Goal: Task Accomplishment & Management: Use online tool/utility

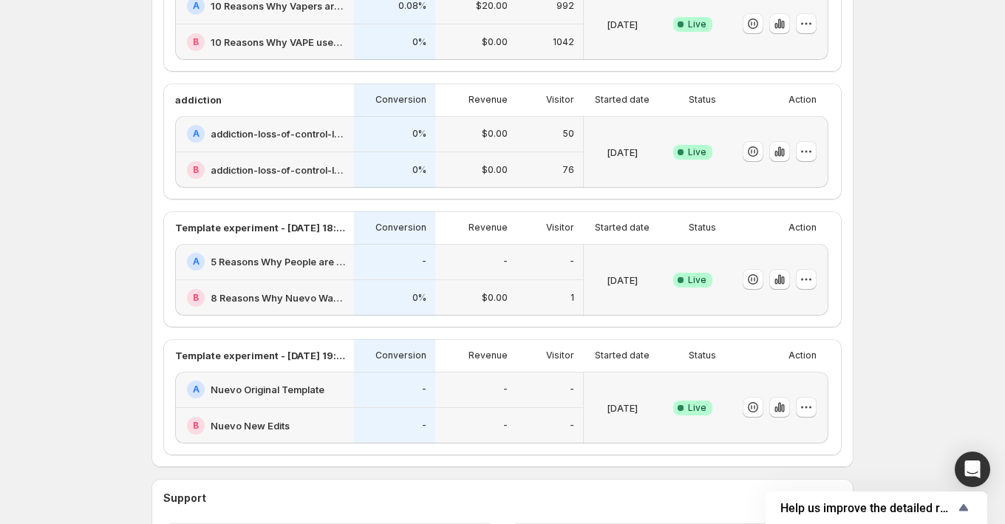
scroll to position [617, 0]
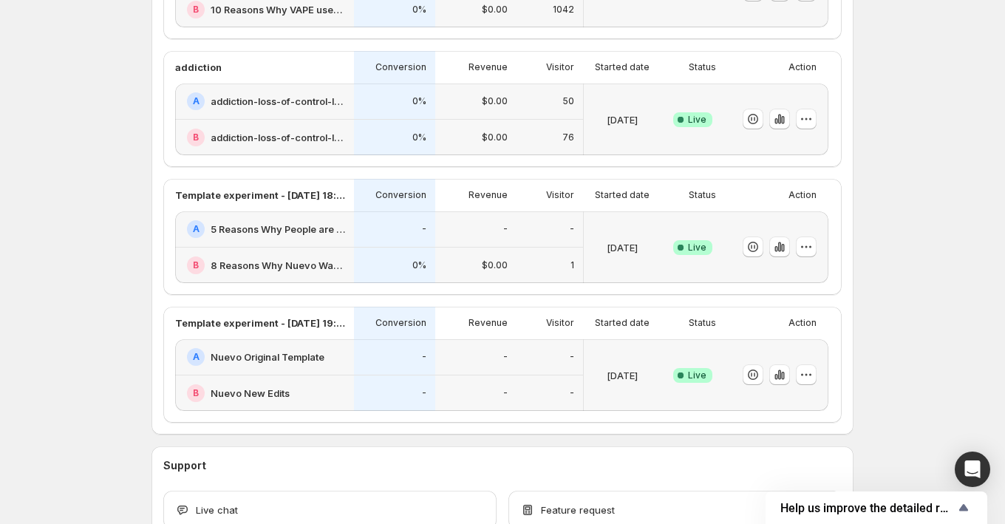
click at [315, 222] on h2 "5 Reasons Why People are Switching to Flavored Air to Save the Planet in [DATE]" at bounding box center [278, 229] width 135 height 15
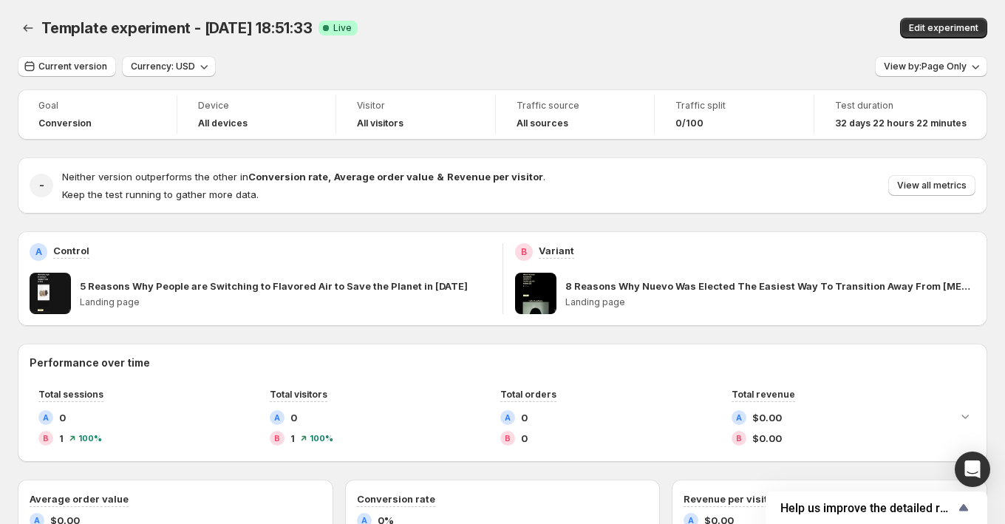
click at [47, 284] on span at bounding box center [50, 293] width 41 height 41
click at [135, 285] on p "5 Reasons Why People are Switching to Flavored Air to Save the Planet in [DATE]" at bounding box center [274, 286] width 388 height 15
click at [26, 27] on icon "Back" at bounding box center [28, 28] width 15 height 15
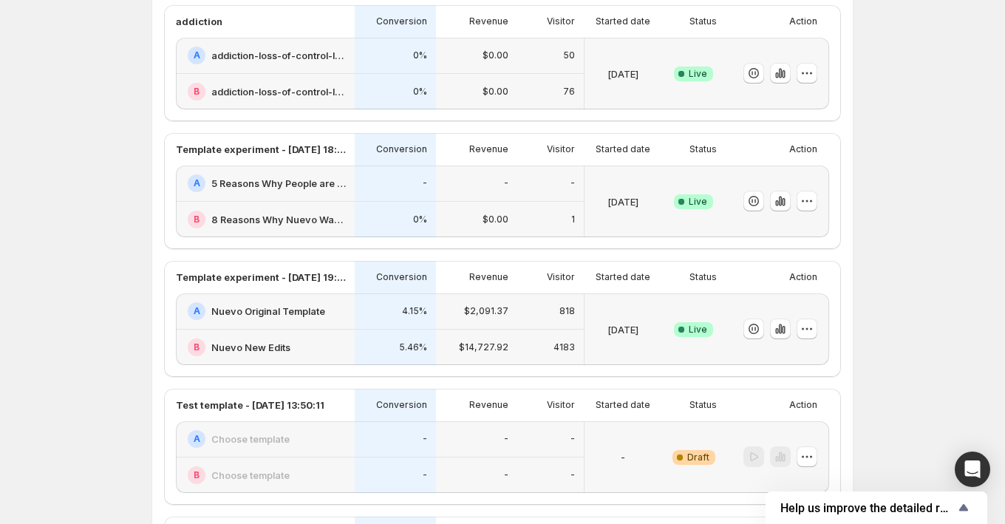
scroll to position [464, 0]
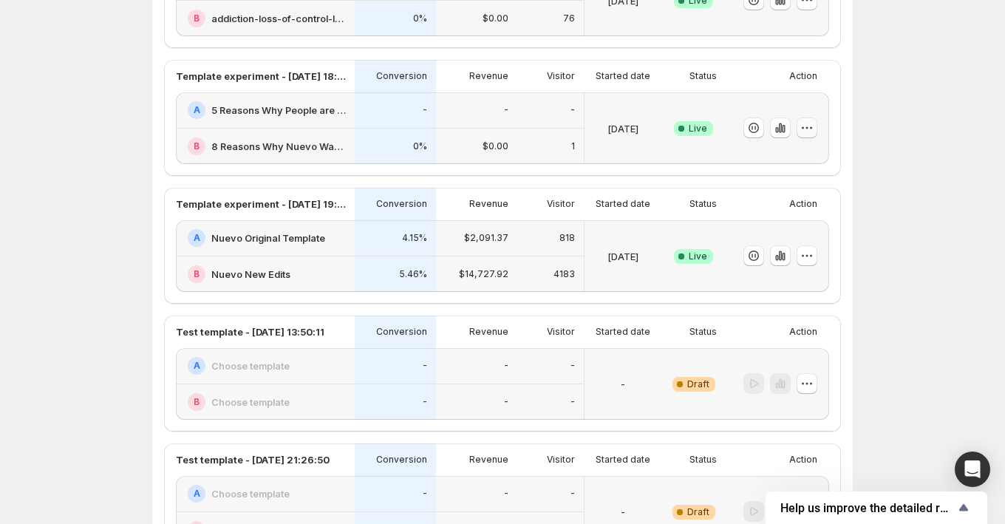
click at [805, 127] on icon "button" at bounding box center [807, 128] width 15 height 15
click at [788, 203] on span "End experiment" at bounding box center [780, 207] width 72 height 12
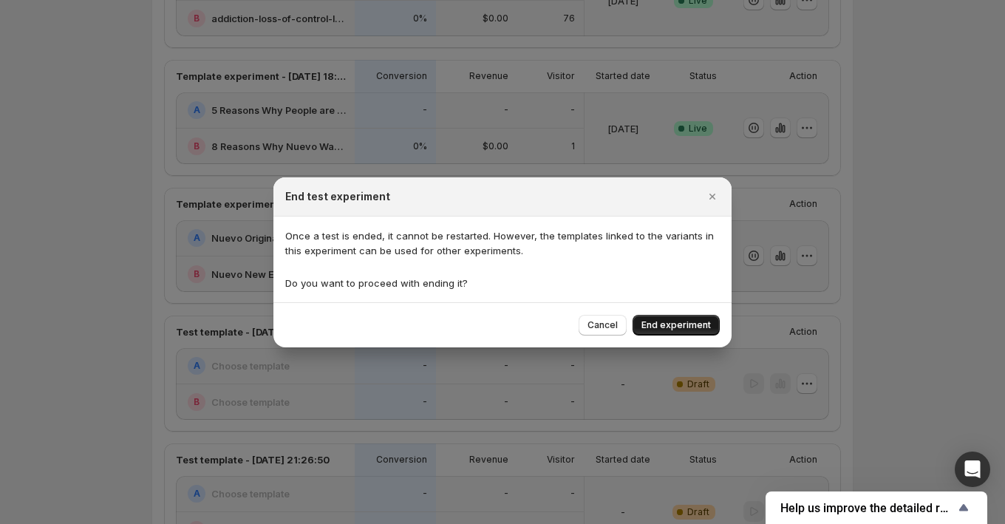
click at [677, 328] on span "End experiment" at bounding box center [676, 325] width 69 height 12
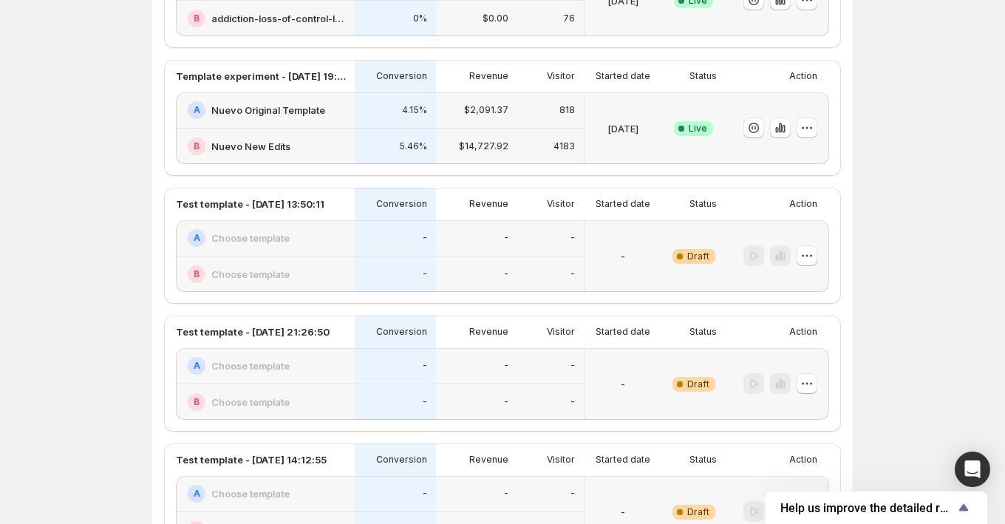
scroll to position [0, 0]
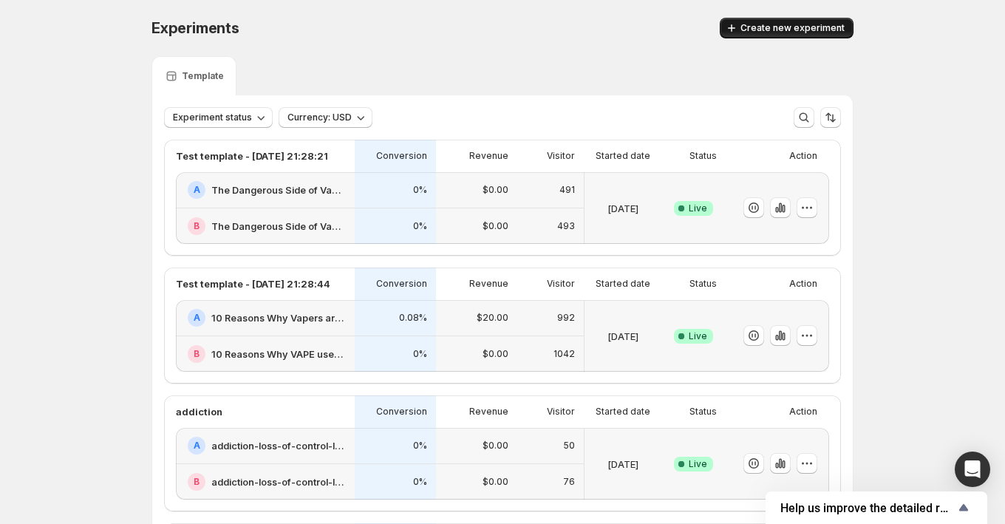
click at [787, 25] on span "Create new experiment" at bounding box center [793, 28] width 104 height 12
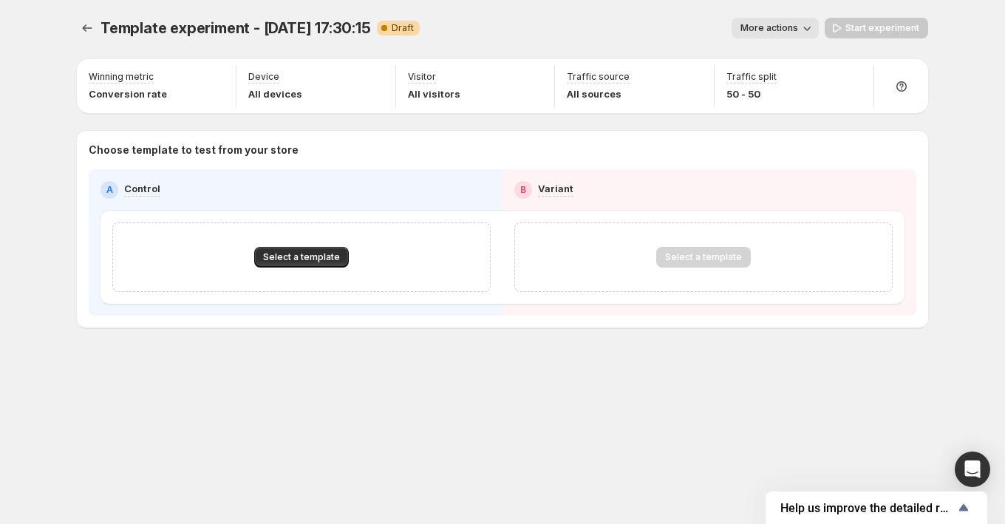
click at [203, 24] on span "Template experiment - [DATE] 17:30:15" at bounding box center [236, 28] width 271 height 18
click at [288, 245] on div "Select a template" at bounding box center [301, 257] width 379 height 69
click at [288, 260] on span "Select a template" at bounding box center [301, 257] width 77 height 12
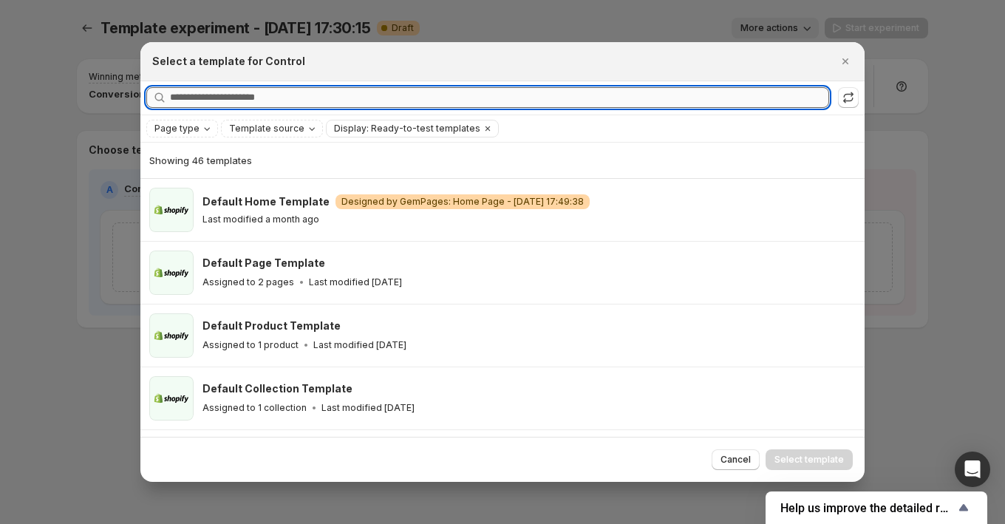
click at [254, 102] on input "Searching all templates" at bounding box center [499, 97] width 659 height 21
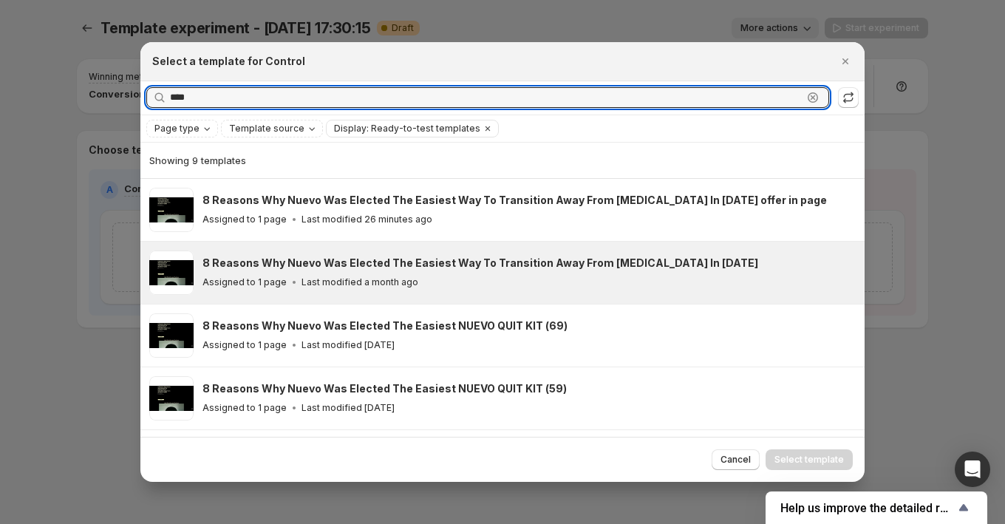
type input "****"
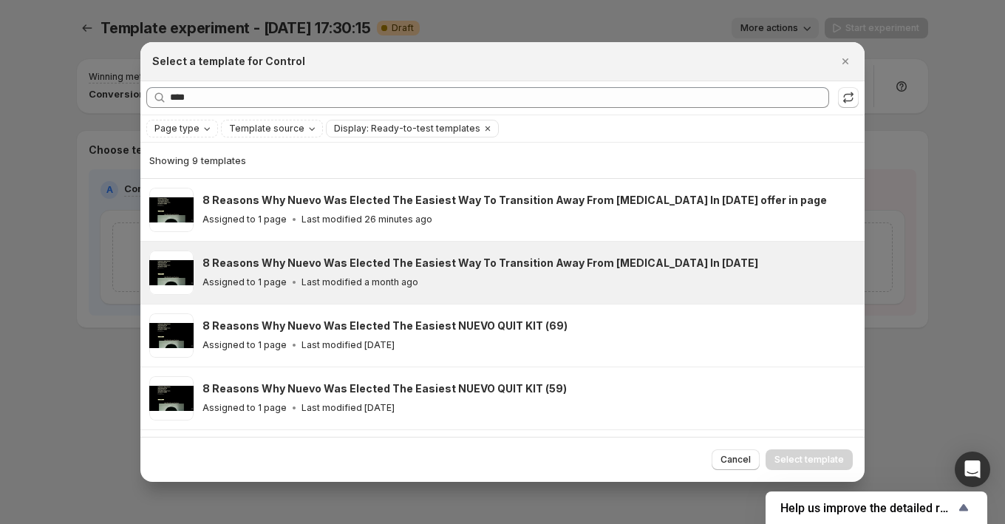
click at [315, 280] on p "Last modified a month ago" at bounding box center [360, 282] width 117 height 12
click at [811, 461] on span "Select template" at bounding box center [809, 460] width 69 height 12
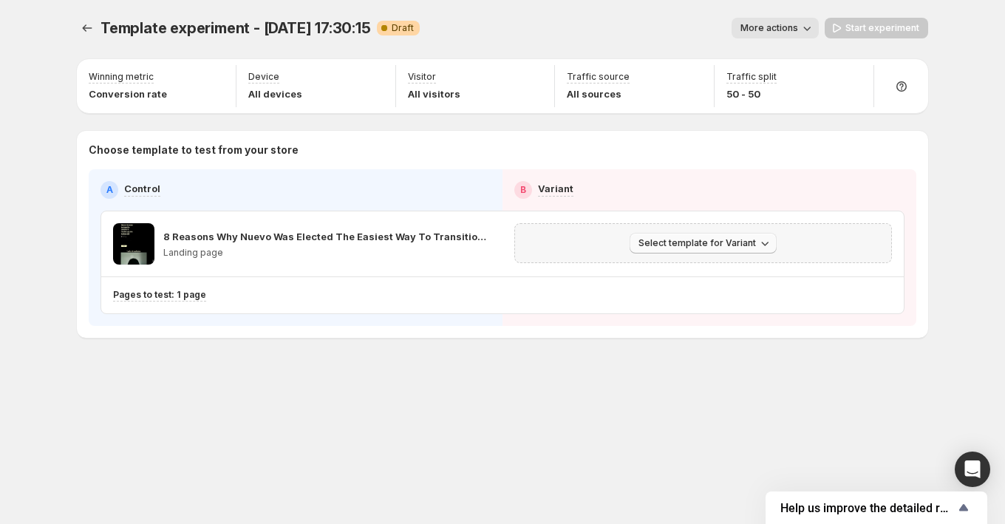
click at [724, 238] on span "Select template for Variant" at bounding box center [698, 243] width 118 height 12
click at [719, 278] on span "Select an existing template" at bounding box center [693, 273] width 125 height 12
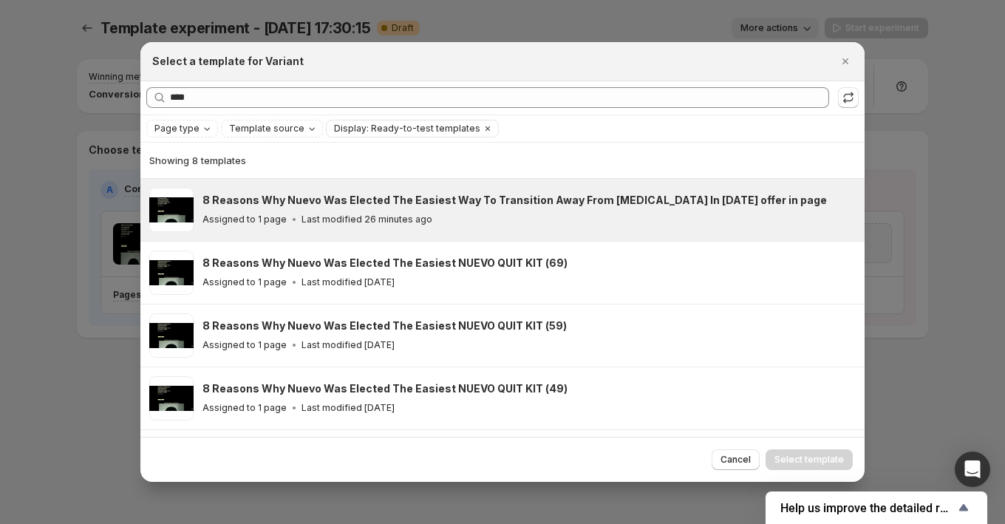
click at [589, 203] on h3 "8 Reasons Why Nuevo Was Elected The Easiest Way To Transition Away From [MEDICA…" at bounding box center [515, 200] width 625 height 15
click at [828, 458] on span "Select template" at bounding box center [809, 460] width 69 height 12
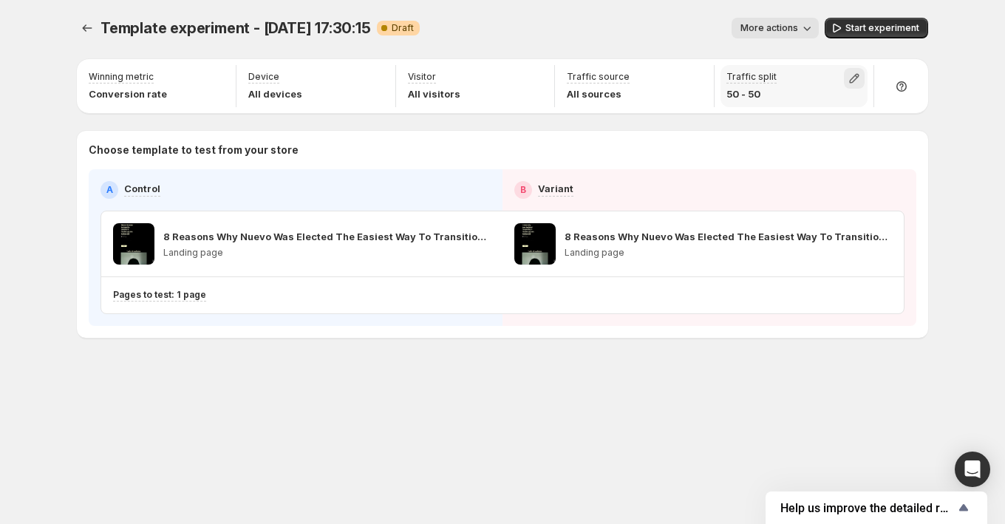
click at [845, 72] on button "button" at bounding box center [854, 78] width 21 height 21
drag, startPoint x: 838, startPoint y: 109, endPoint x: 935, endPoint y: 118, distance: 98.1
type input "**"
click at [935, 118] on input "range" at bounding box center [854, 110] width 213 height 21
click at [966, 61] on div "Template experiment - [DATE] 17:30:15. This page is ready Template experiment -…" at bounding box center [502, 262] width 1005 height 524
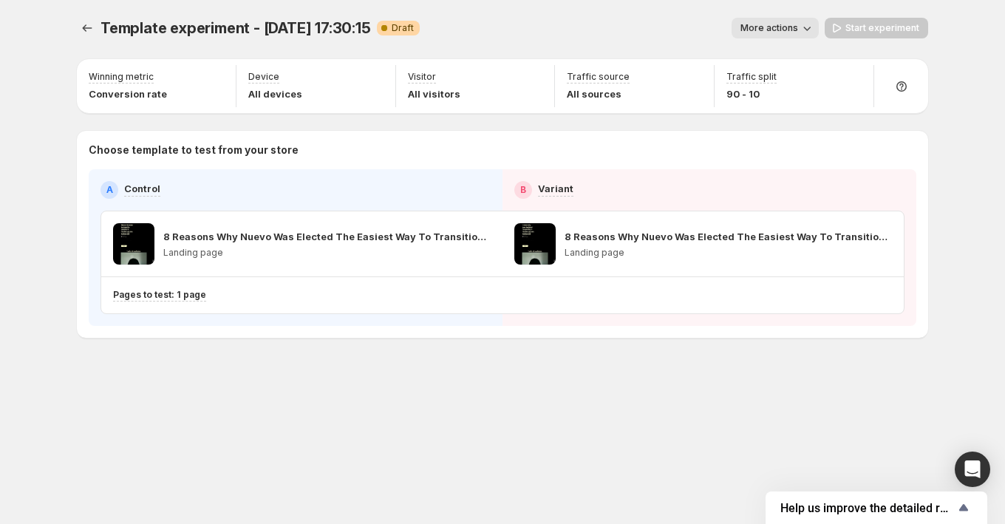
click at [900, 21] on div "Start experiment" at bounding box center [876, 28] width 103 height 21
click at [784, 30] on span "More actions" at bounding box center [770, 28] width 58 height 12
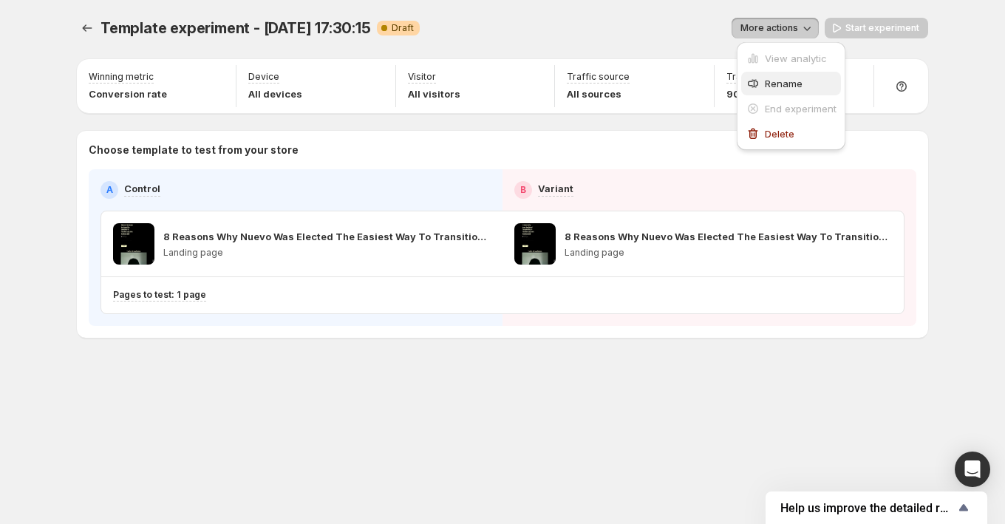
click at [784, 89] on span "Rename" at bounding box center [801, 83] width 72 height 15
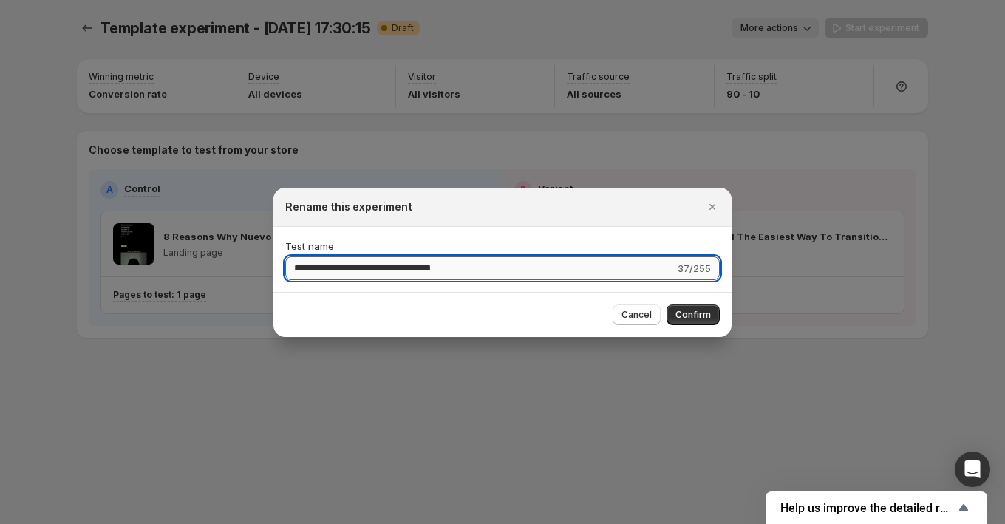
click at [432, 262] on input "**********" at bounding box center [480, 269] width 390 height 24
type input "**********"
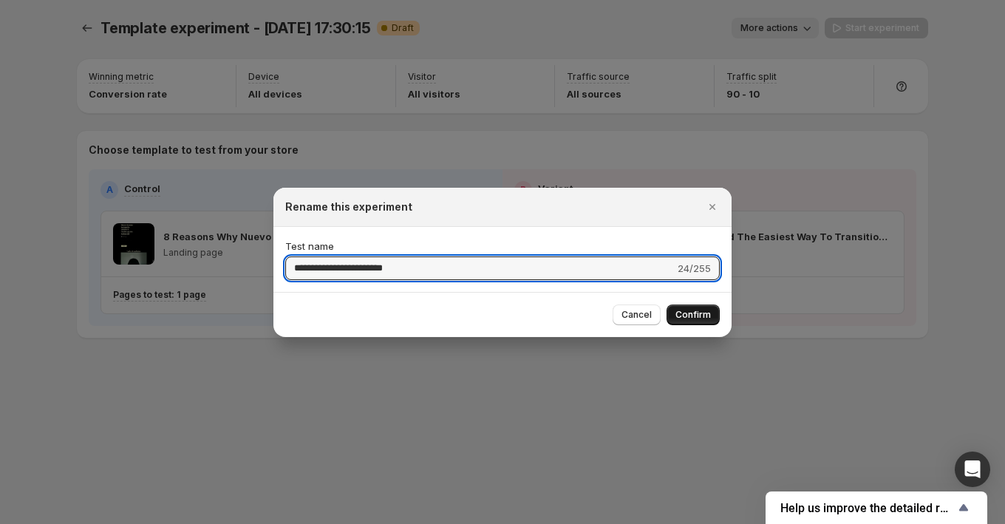
click at [701, 313] on span "Confirm" at bounding box center [693, 315] width 35 height 12
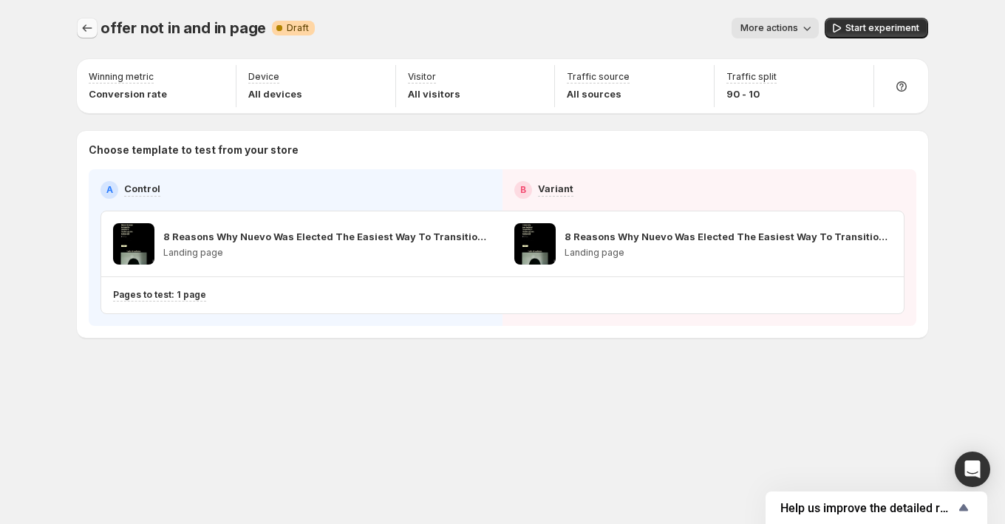
click at [95, 34] on button "Experiments" at bounding box center [87, 28] width 21 height 21
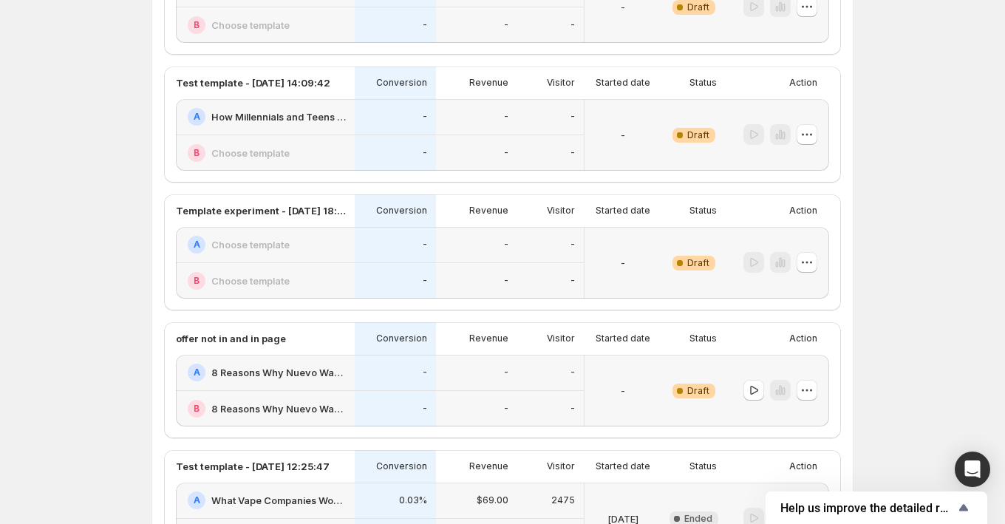
scroll to position [1128, 0]
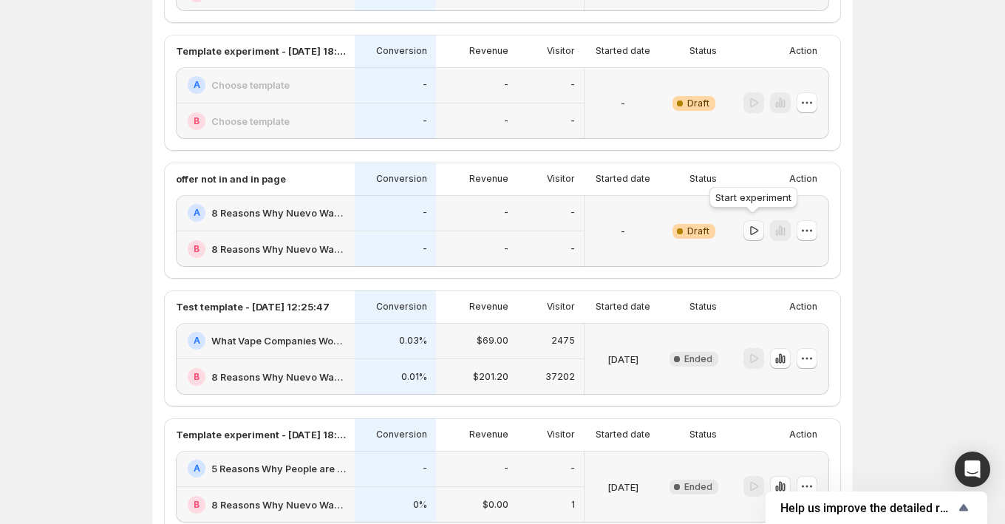
click at [753, 227] on icon "button" at bounding box center [754, 230] width 15 height 15
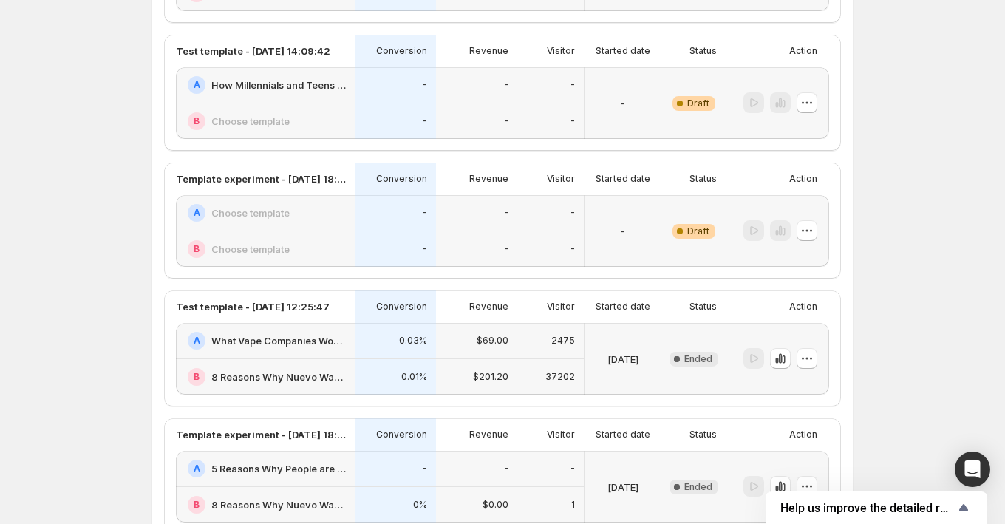
scroll to position [490, 0]
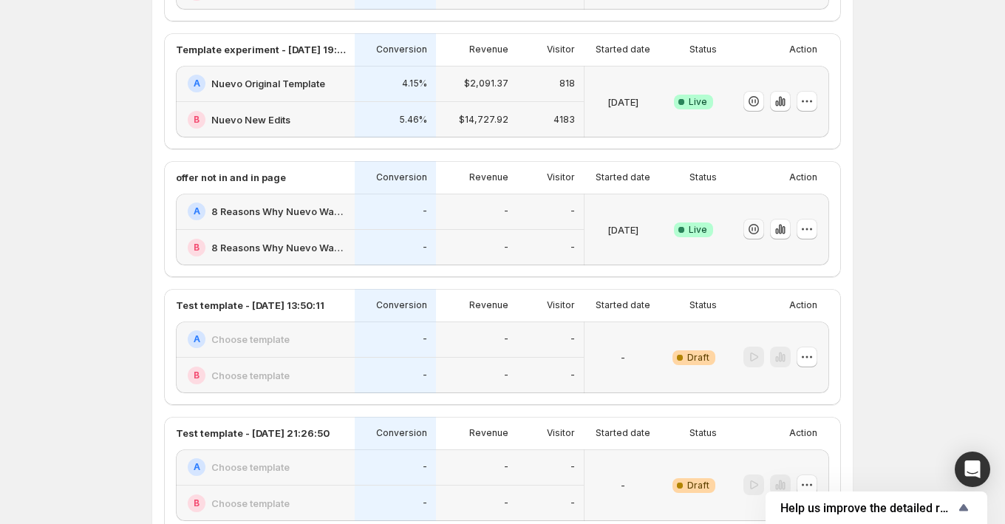
click at [381, 225] on div "-" at bounding box center [395, 212] width 81 height 36
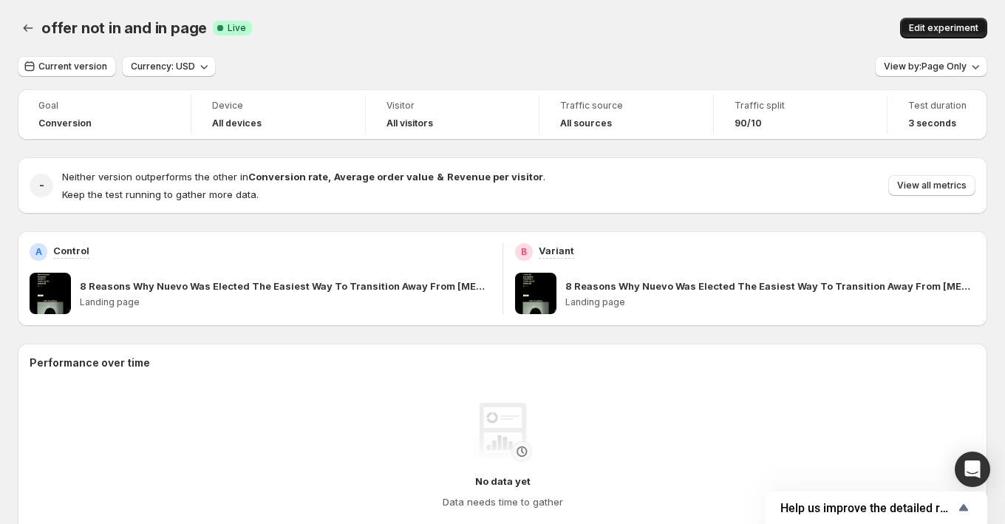
click at [950, 25] on span "Edit experiment" at bounding box center [943, 28] width 69 height 12
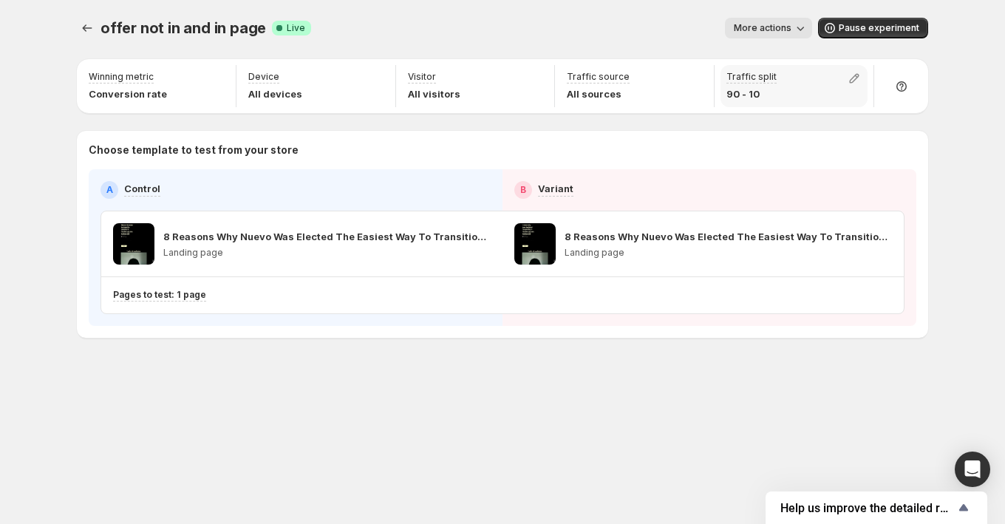
click at [813, 85] on div "Traffic split 90 - 10" at bounding box center [794, 86] width 147 height 42
click at [849, 78] on icon "button" at bounding box center [854, 78] width 15 height 15
click at [599, 0] on div "offer not in and in page. This page is ready offer not in and in page Success C…" at bounding box center [503, 28] width 852 height 56
click at [93, 27] on icon "Experiments" at bounding box center [87, 28] width 15 height 15
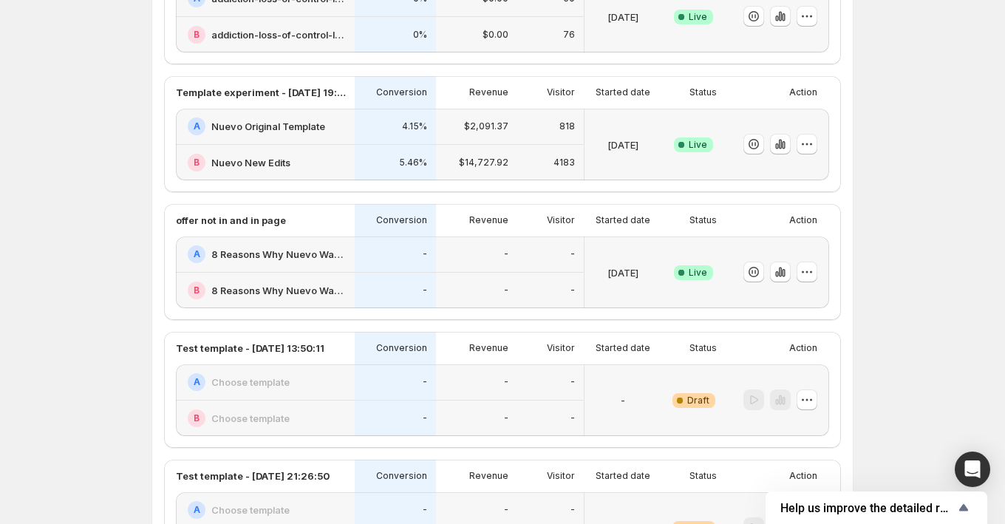
scroll to position [466, 0]
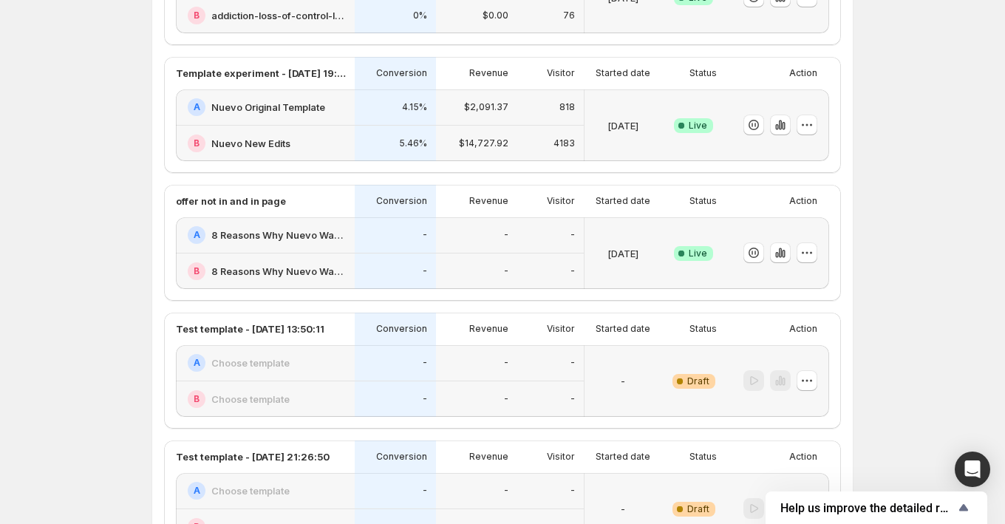
click at [379, 245] on div "-" at bounding box center [395, 235] width 81 height 36
